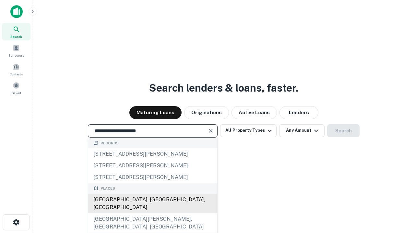
click at [152, 214] on div "[GEOGRAPHIC_DATA], [GEOGRAPHIC_DATA], [GEOGRAPHIC_DATA]" at bounding box center [152, 203] width 129 height 19
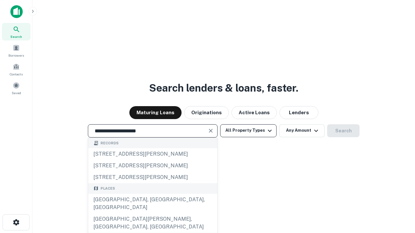
type input "**********"
click at [248, 131] on button "All Property Types" at bounding box center [248, 130] width 56 height 13
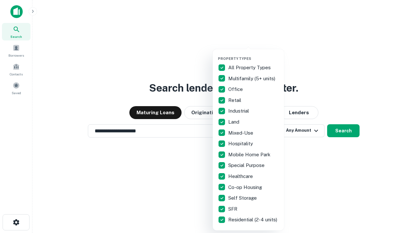
click at [253, 54] on button "button" at bounding box center [253, 54] width 71 height 0
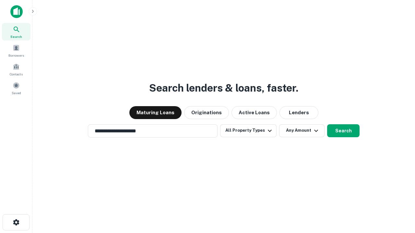
scroll to position [10, 0]
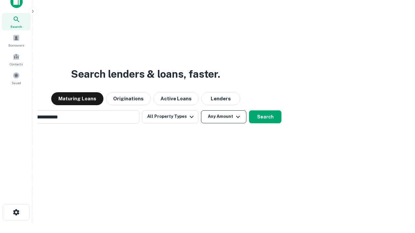
click at [201, 110] on button "Any Amount" at bounding box center [223, 116] width 45 height 13
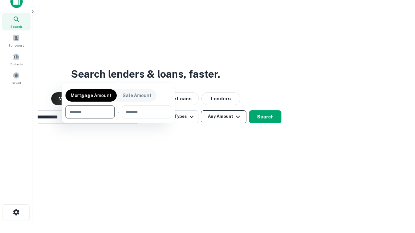
scroll to position [47, 183]
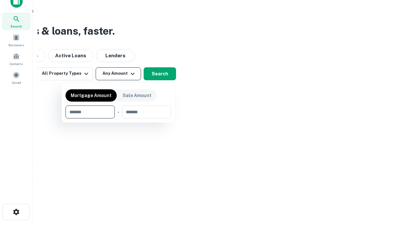
type input "*******"
click at [118, 119] on button "button" at bounding box center [118, 119] width 106 height 0
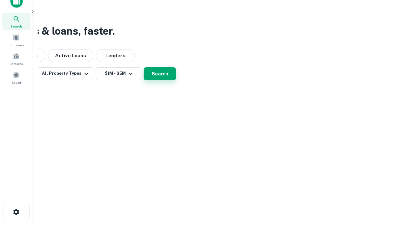
click at [176, 80] on button "Search" at bounding box center [160, 73] width 32 height 13
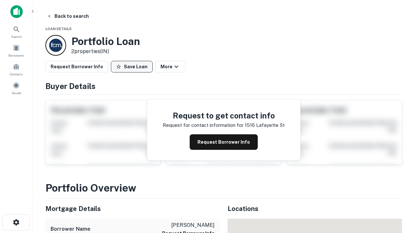
click at [132, 67] on button "Save Loan" at bounding box center [132, 67] width 42 height 12
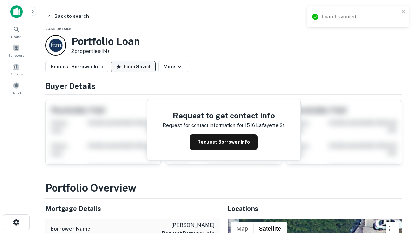
click at [133, 67] on button "Loan Saved" at bounding box center [133, 67] width 45 height 12
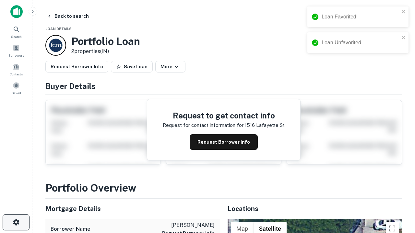
click at [16, 223] on icon "button" at bounding box center [16, 223] width 8 height 8
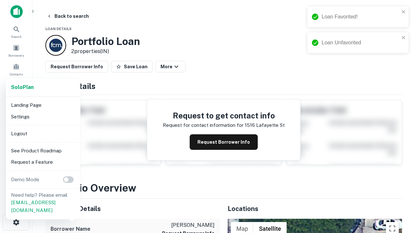
click at [43, 133] on li "Logout" at bounding box center [42, 134] width 69 height 12
